Goal: Communication & Community: Answer question/provide support

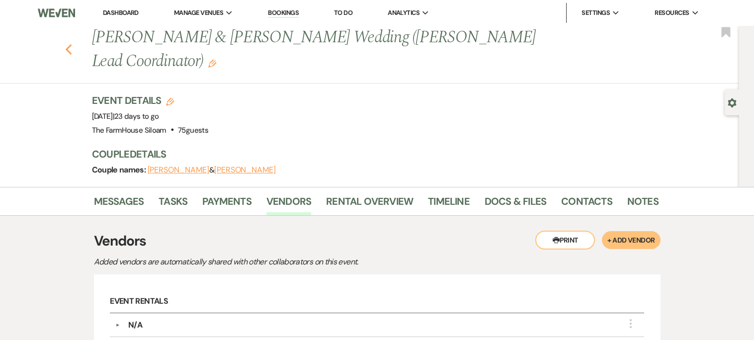
click at [71, 44] on icon "Previous" at bounding box center [68, 50] width 7 height 12
select select "8"
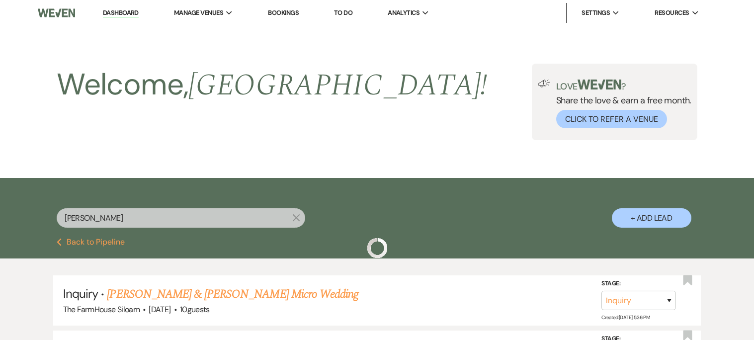
scroll to position [157, 0]
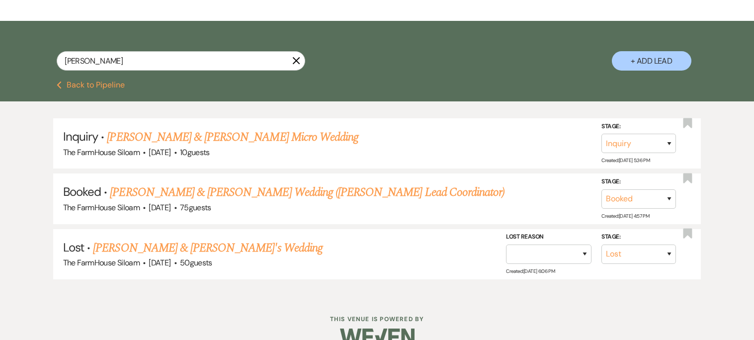
click at [297, 59] on icon "X" at bounding box center [296, 61] width 8 height 8
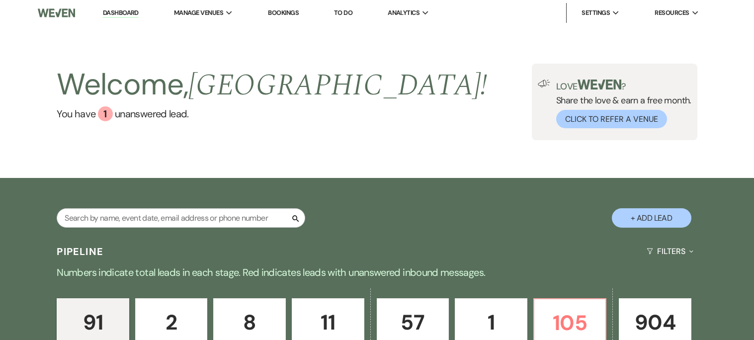
click at [296, 61] on div "Welcome, [PERSON_NAME] ! You have 1 unanswered lead . Love ? Share the love & e…" at bounding box center [377, 102] width 754 height 152
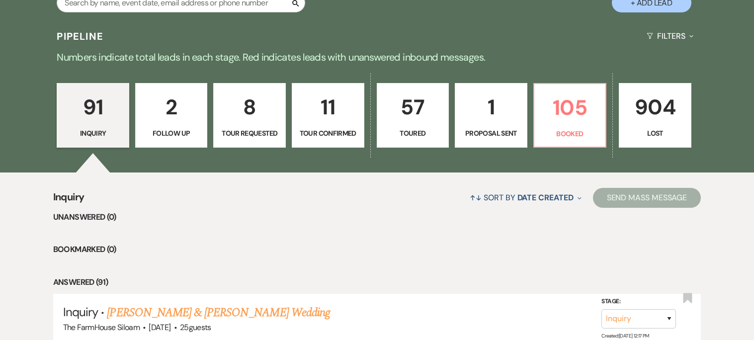
scroll to position [218, 0]
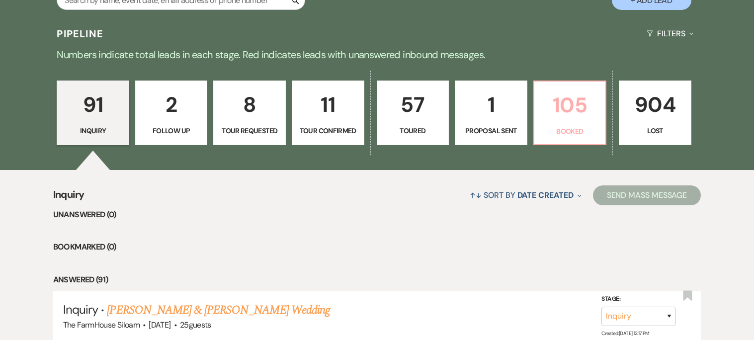
click at [576, 103] on p "105" at bounding box center [570, 104] width 60 height 33
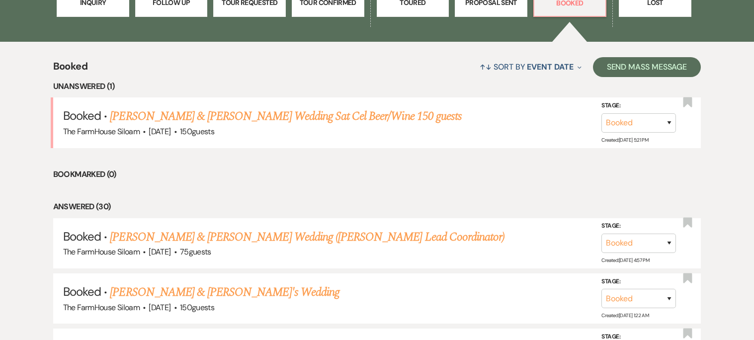
scroll to position [348, 0]
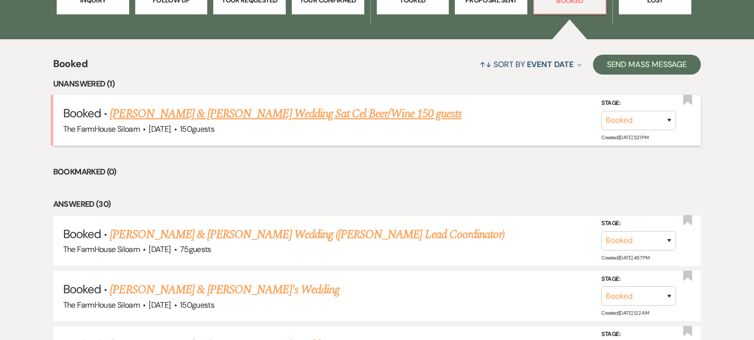
click at [335, 113] on link "[PERSON_NAME] & [PERSON_NAME] Wedding Sat Cel Beer/Wine 150 guests" at bounding box center [286, 114] width 352 height 18
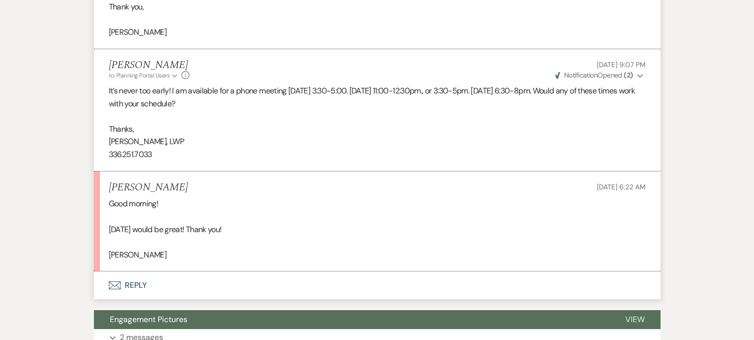
scroll to position [434, 0]
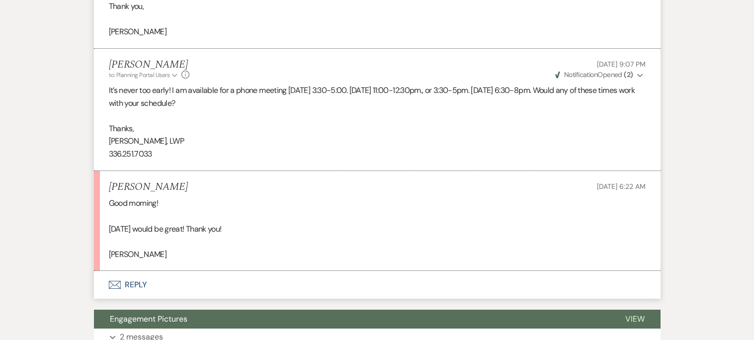
click at [135, 283] on button "Envelope Reply" at bounding box center [377, 285] width 566 height 28
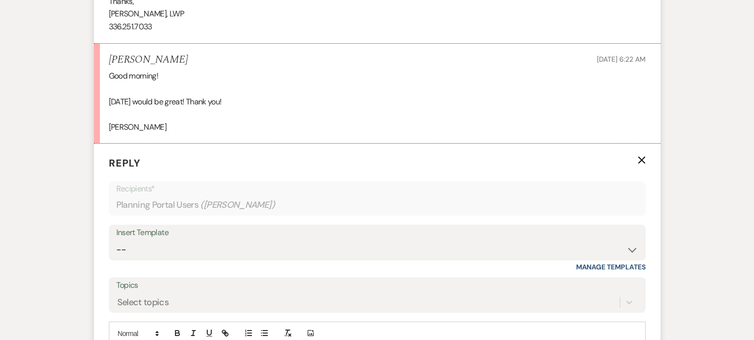
scroll to position [637, 0]
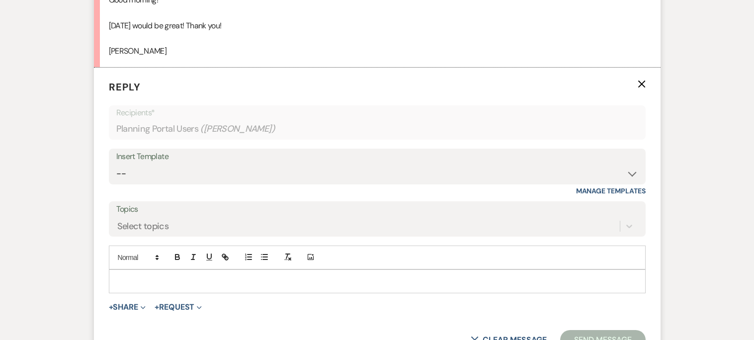
click at [135, 283] on p at bounding box center [377, 281] width 521 height 11
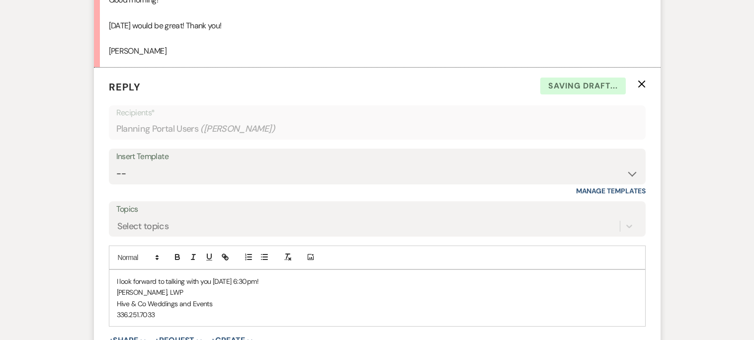
click at [344, 281] on p "I look forward to talking with you [DATE] 6:30pm!" at bounding box center [377, 281] width 521 height 11
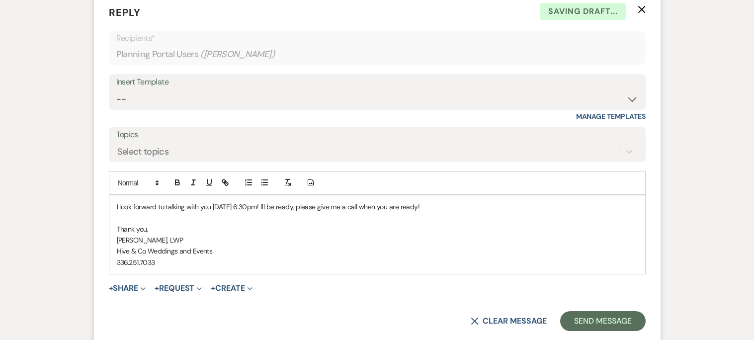
scroll to position [712, 0]
click at [220, 250] on p "Hive & Co Weddings and Events" at bounding box center [377, 249] width 521 height 11
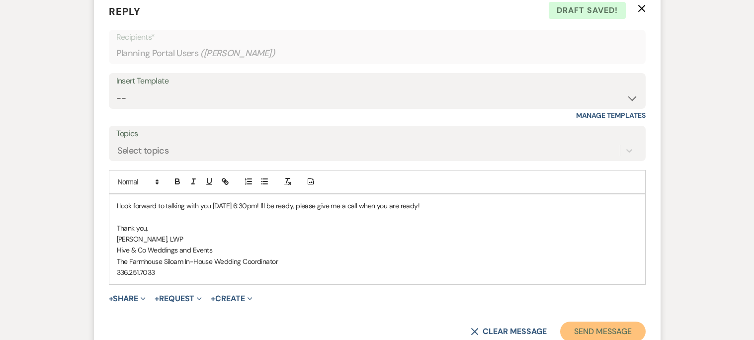
click at [573, 330] on button "Send Message" at bounding box center [602, 331] width 85 height 20
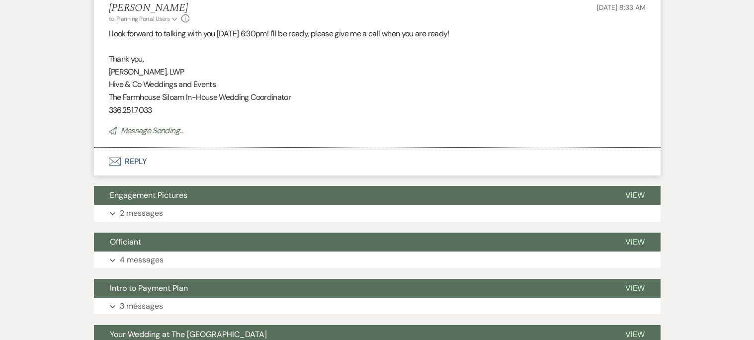
scroll to position [859, 0]
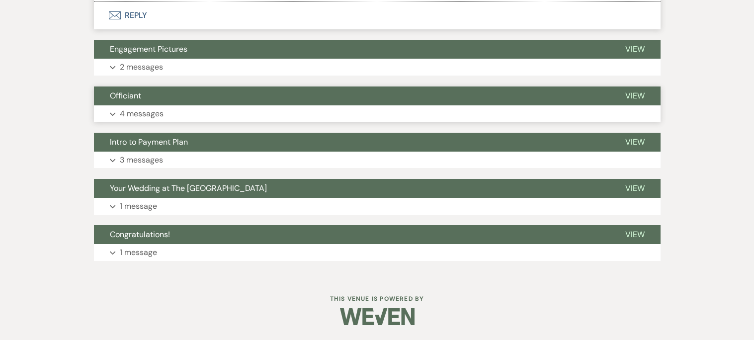
click at [137, 110] on p "4 messages" at bounding box center [142, 113] width 44 height 13
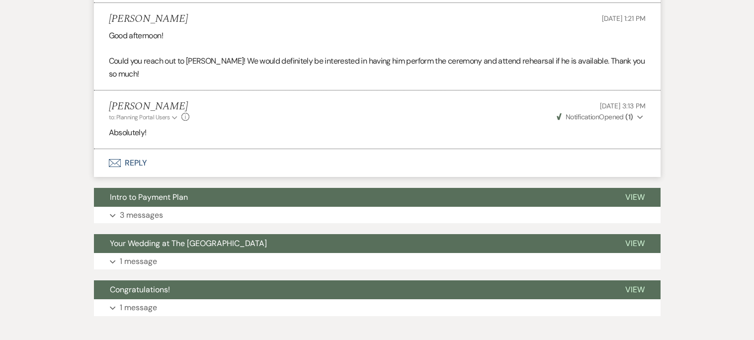
scroll to position [1414, 0]
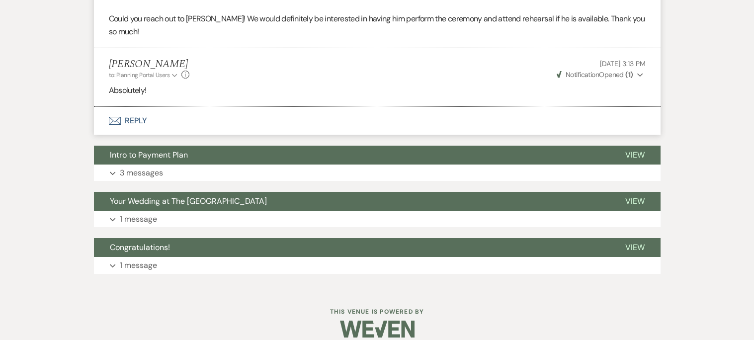
click at [134, 108] on button "Envelope Reply" at bounding box center [377, 121] width 566 height 28
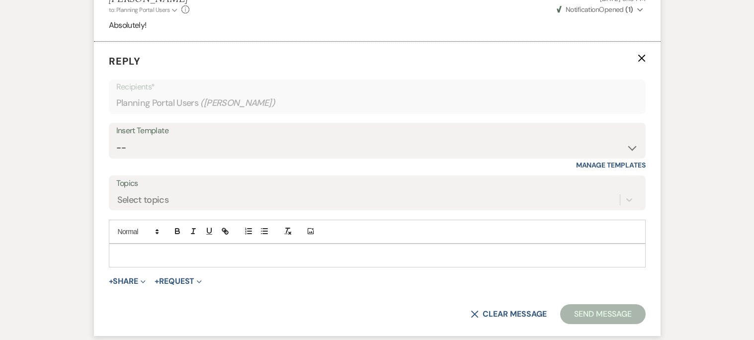
scroll to position [1485, 0]
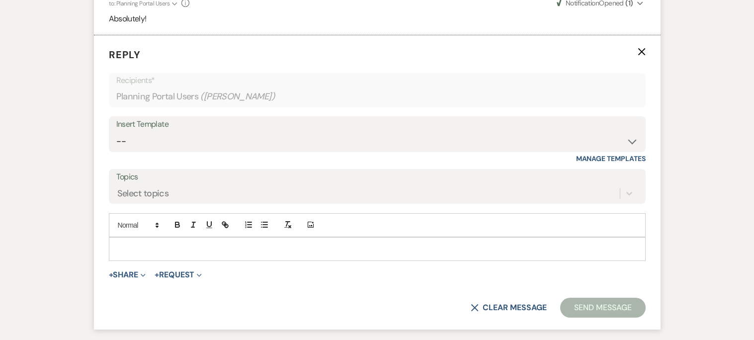
click at [147, 243] on p at bounding box center [377, 248] width 521 height 11
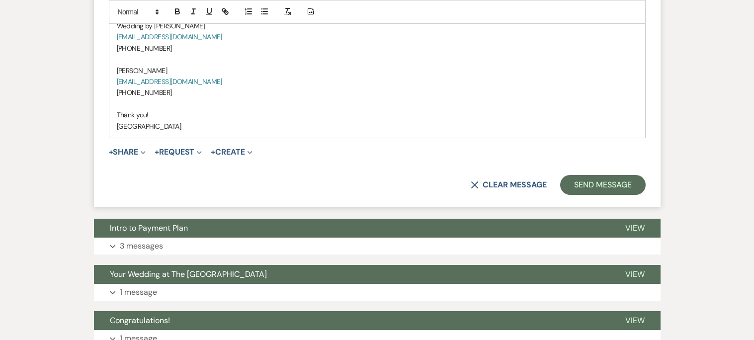
scroll to position [1763, 0]
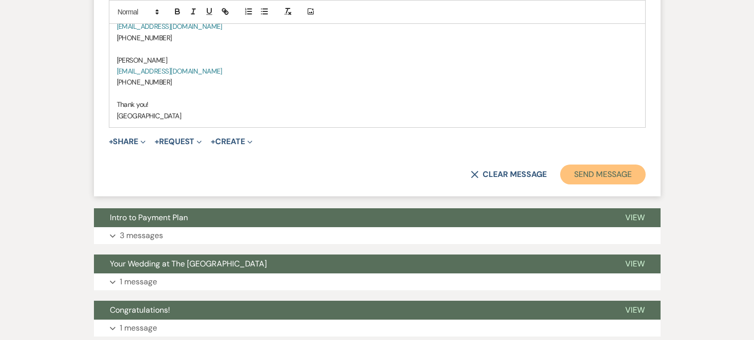
click at [590, 165] on button "Send Message" at bounding box center [602, 174] width 85 height 20
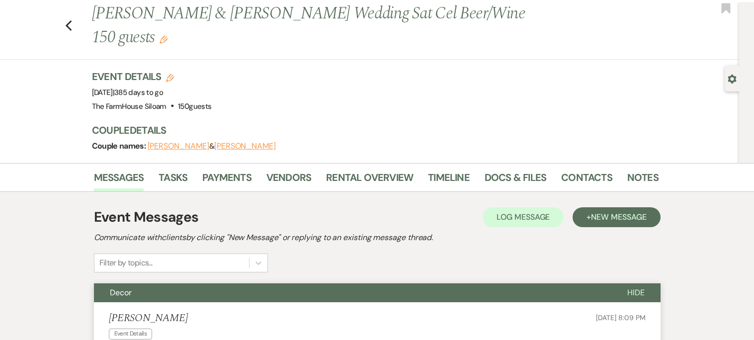
scroll to position [0, 0]
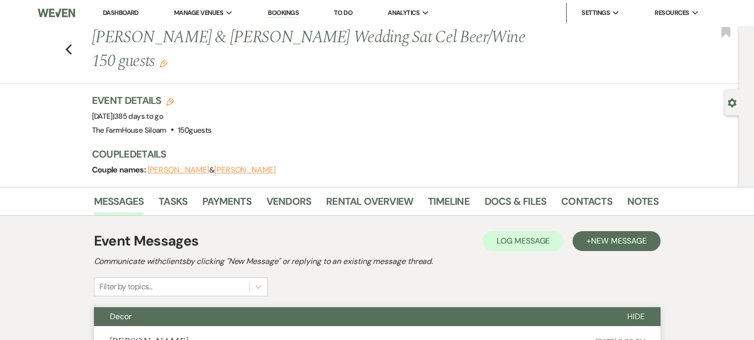
click at [283, 13] on link "Bookings" at bounding box center [283, 12] width 31 height 9
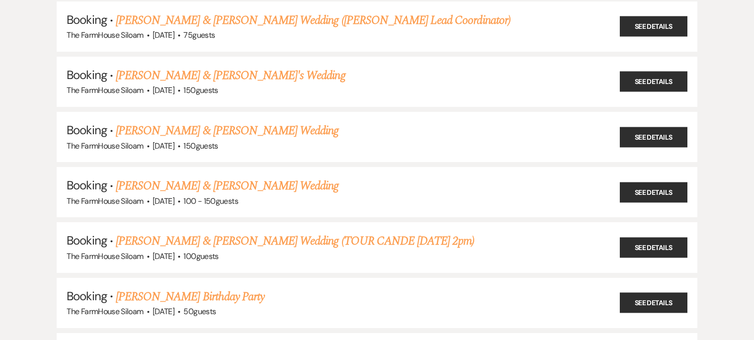
scroll to position [122, 0]
